Goal: Information Seeking & Learning: Find specific fact

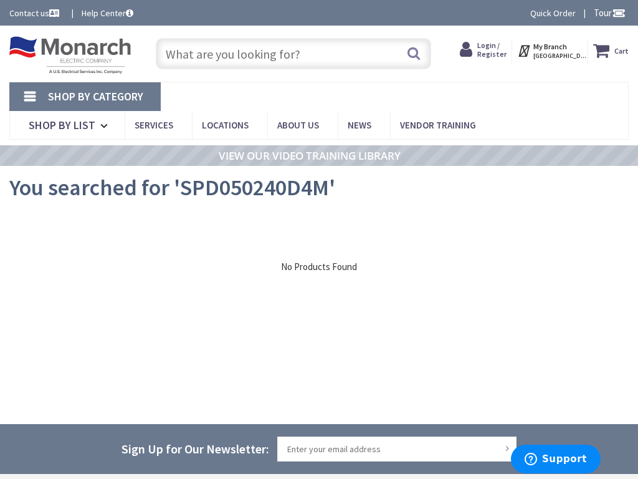
type input "SW Miami Avenue Rd, Miami, FL 33130, USA"
